Goal: Task Accomplishment & Management: Manage account settings

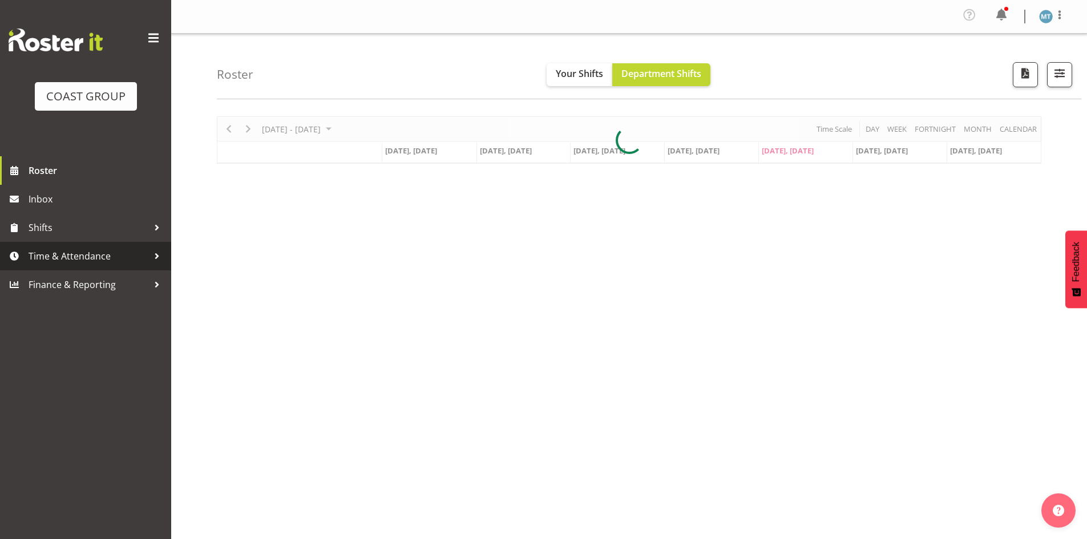
click at [43, 253] on span "Time & Attendance" at bounding box center [89, 256] width 120 height 17
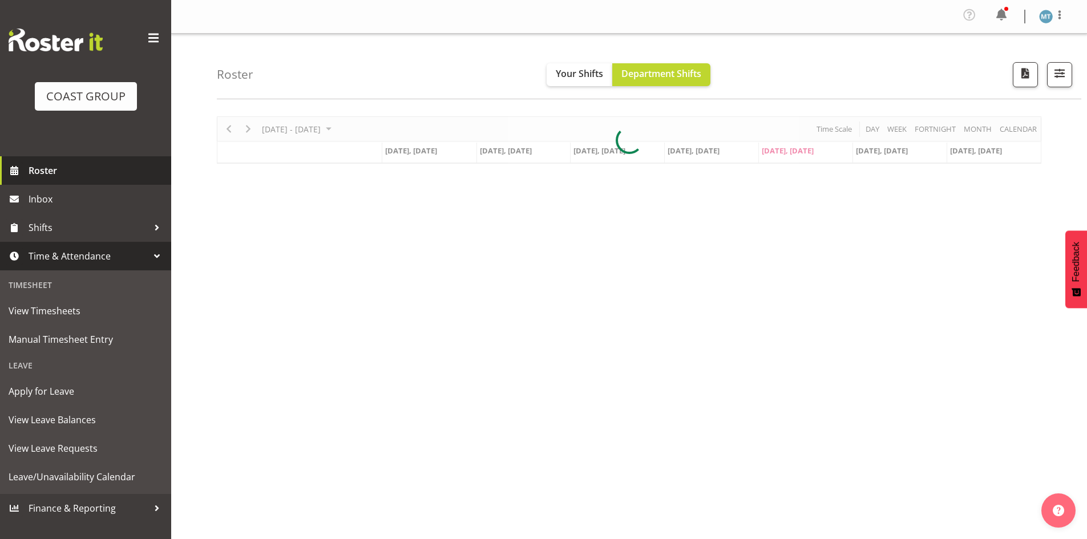
click at [61, 165] on span "Roster" at bounding box center [97, 170] width 137 height 17
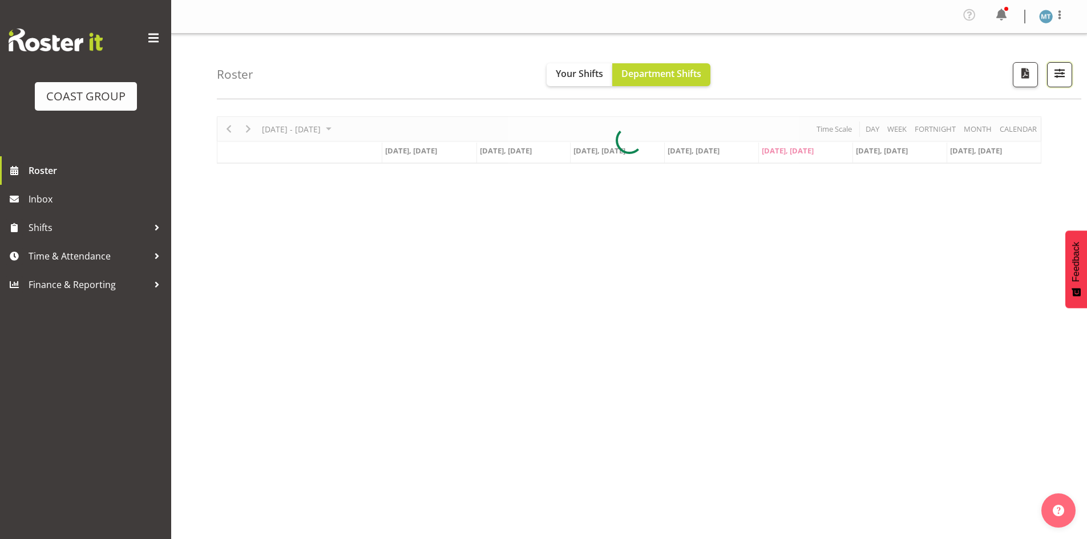
click at [1061, 77] on span "button" at bounding box center [1059, 73] width 15 height 15
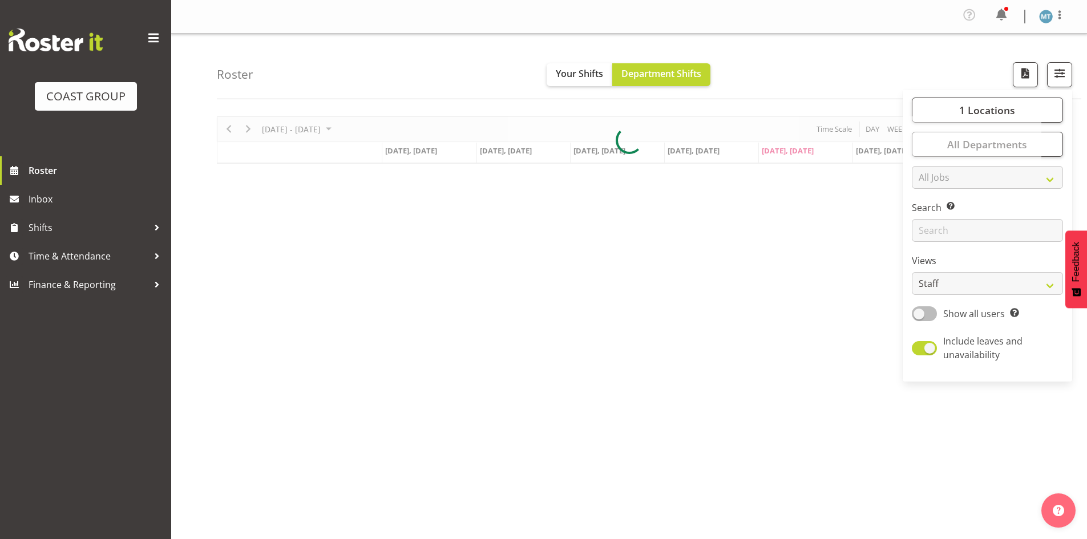
click at [923, 314] on span at bounding box center [924, 313] width 25 height 14
click at [919, 314] on input "Show all users Show only rostered employees" at bounding box center [915, 313] width 7 height 7
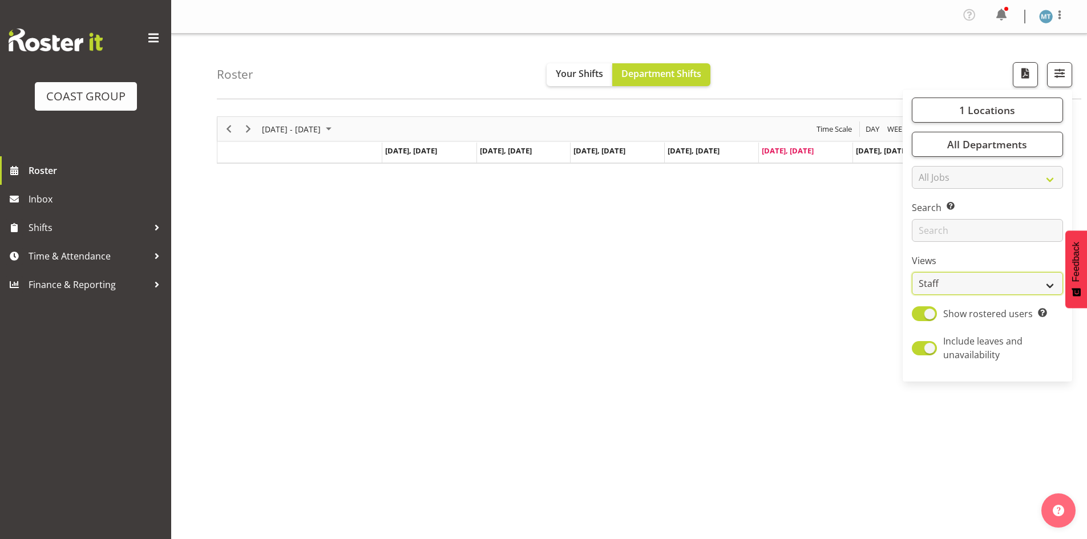
click at [934, 287] on select "Staff Role Shift - Horizontal Shift - Vertical Staff - Location" at bounding box center [987, 283] width 151 height 23
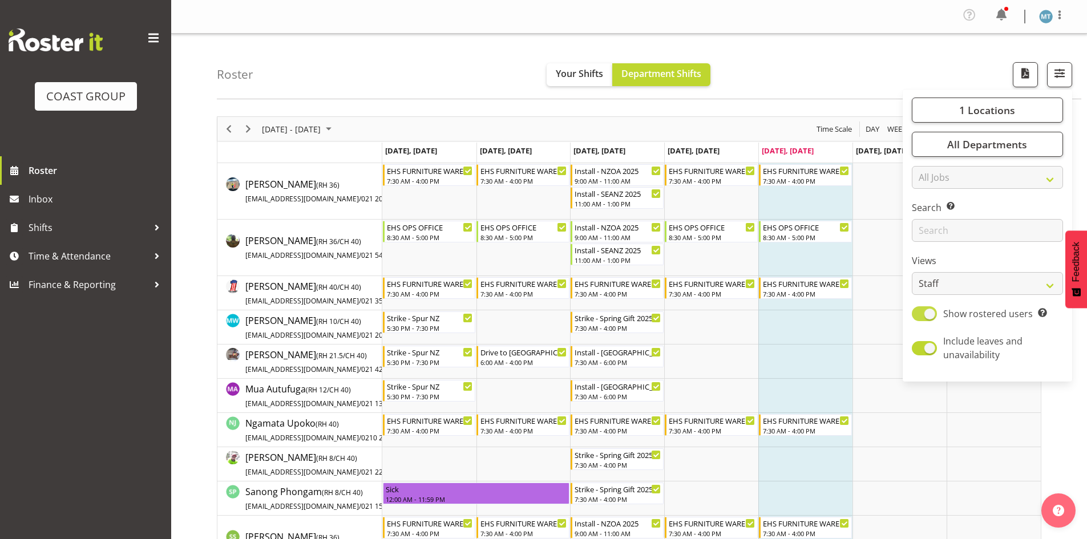
click at [934, 316] on span at bounding box center [924, 313] width 25 height 14
click at [919, 316] on input "Show rostered users Show only rostered employees" at bounding box center [915, 313] width 7 height 7
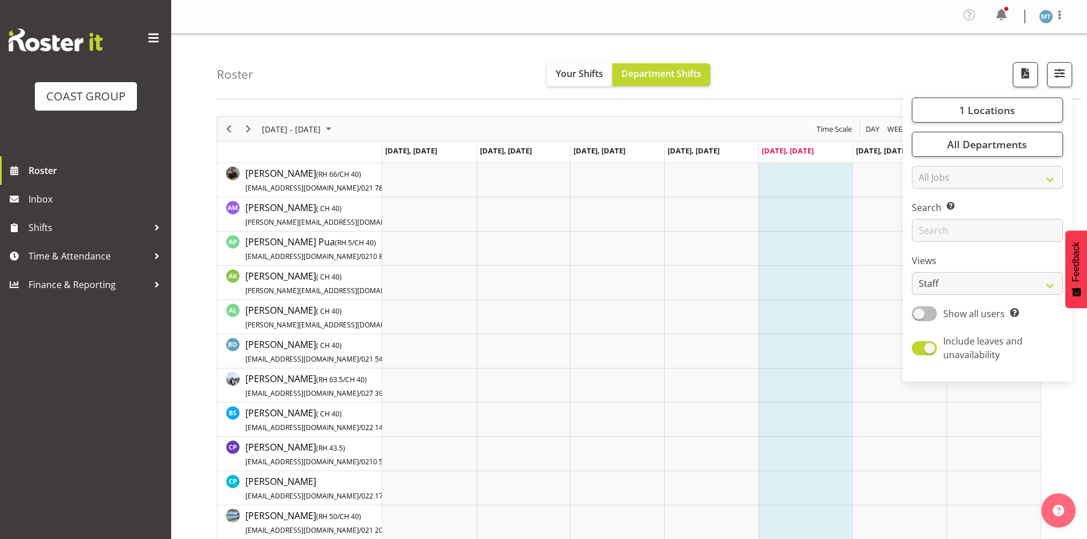
click at [934, 316] on span at bounding box center [924, 313] width 25 height 14
click at [919, 316] on input "Show all users Show only rostered employees" at bounding box center [915, 313] width 7 height 7
checkbox input "true"
